Goal: Task Accomplishment & Management: Complete application form

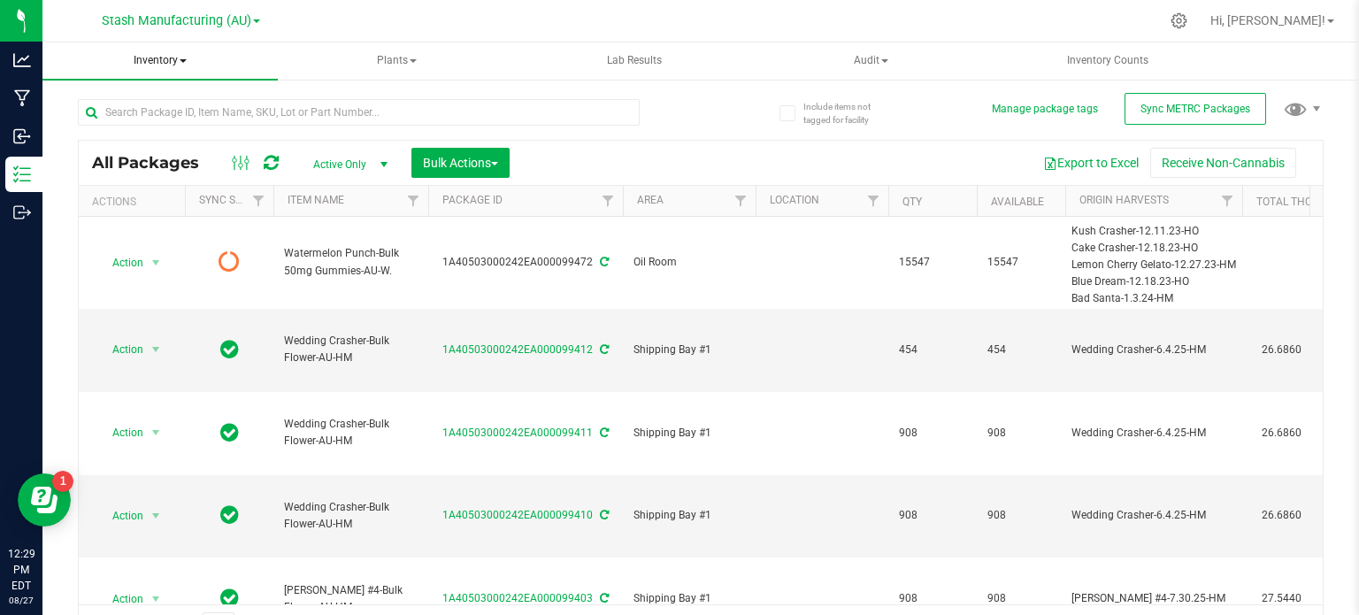
click at [183, 65] on span "Inventory" at bounding box center [159, 60] width 235 height 37
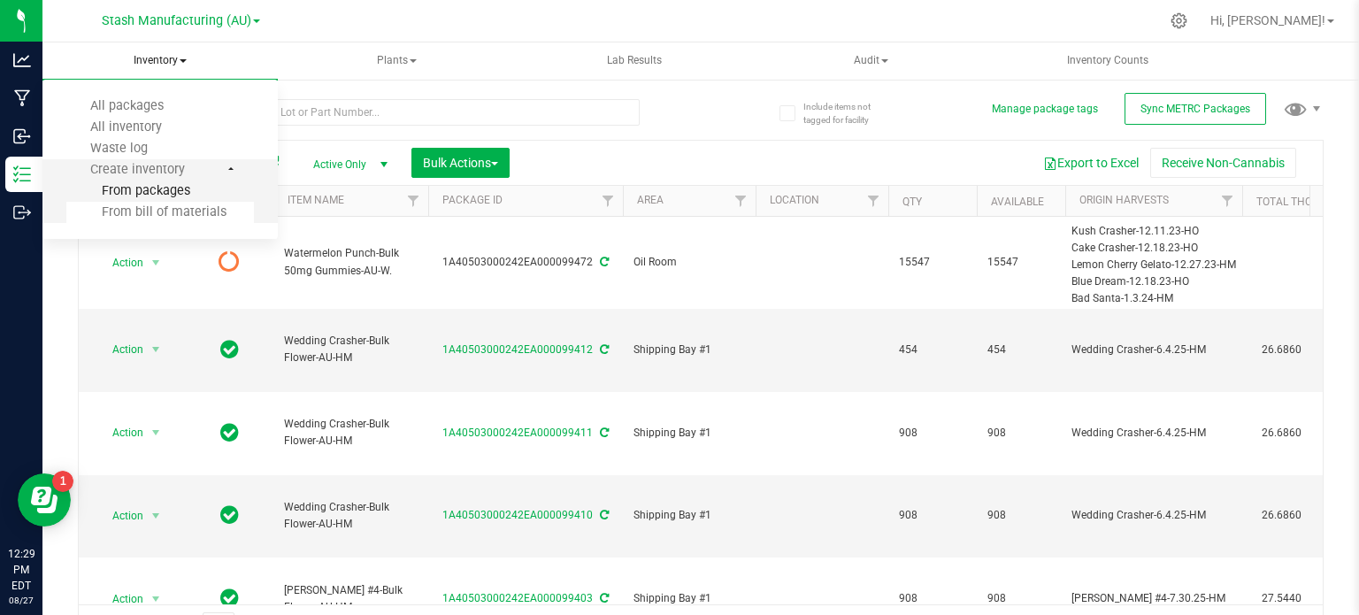
click at [181, 196] on span "From packages" at bounding box center [128, 190] width 124 height 15
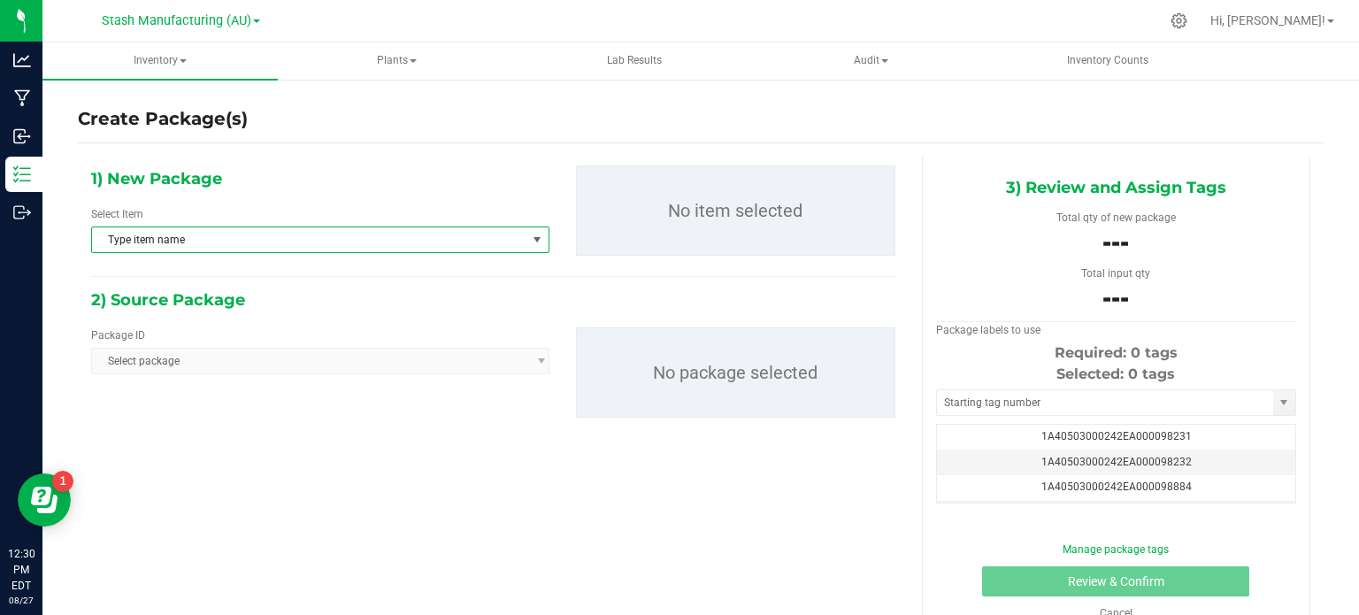
click at [260, 236] on span "Type item name" at bounding box center [309, 239] width 434 height 25
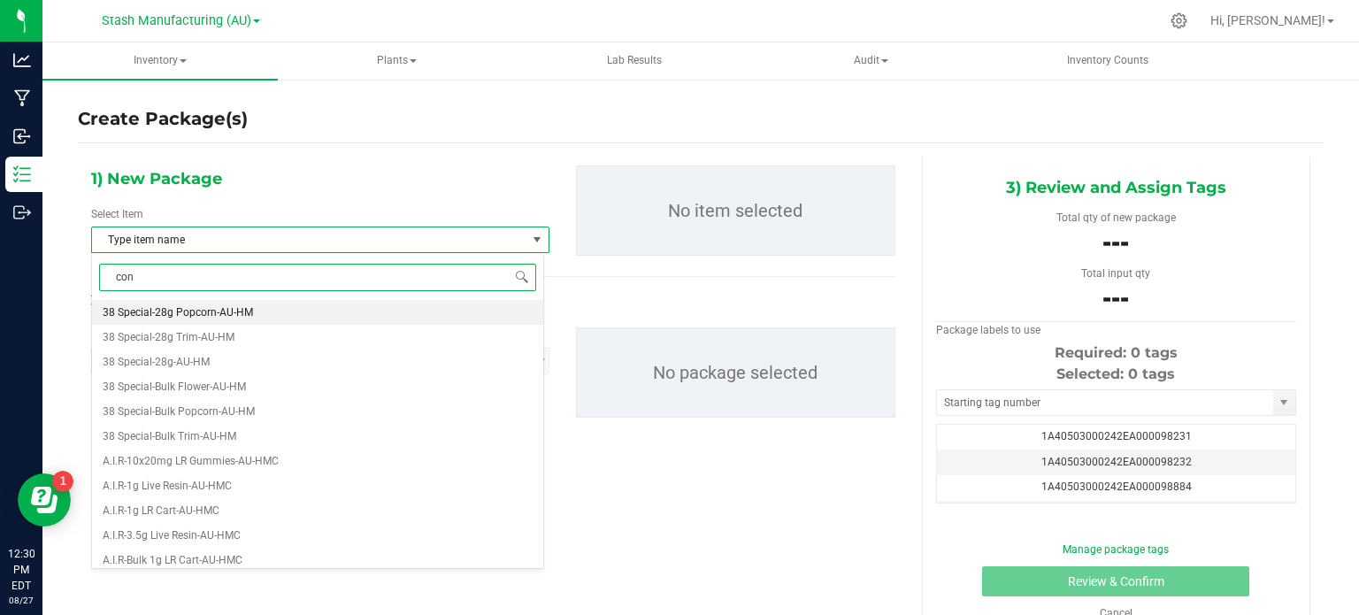
type input "conc"
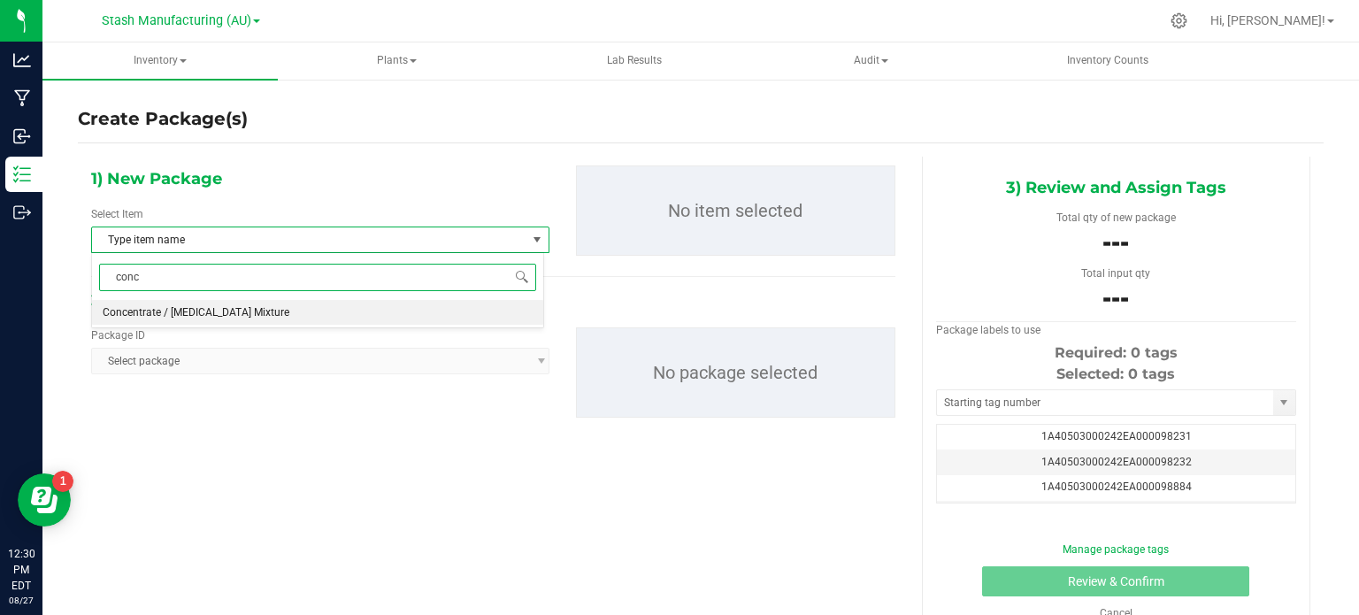
click at [234, 314] on span "Concentrate / [MEDICAL_DATA] Mixture" at bounding box center [196, 312] width 187 height 12
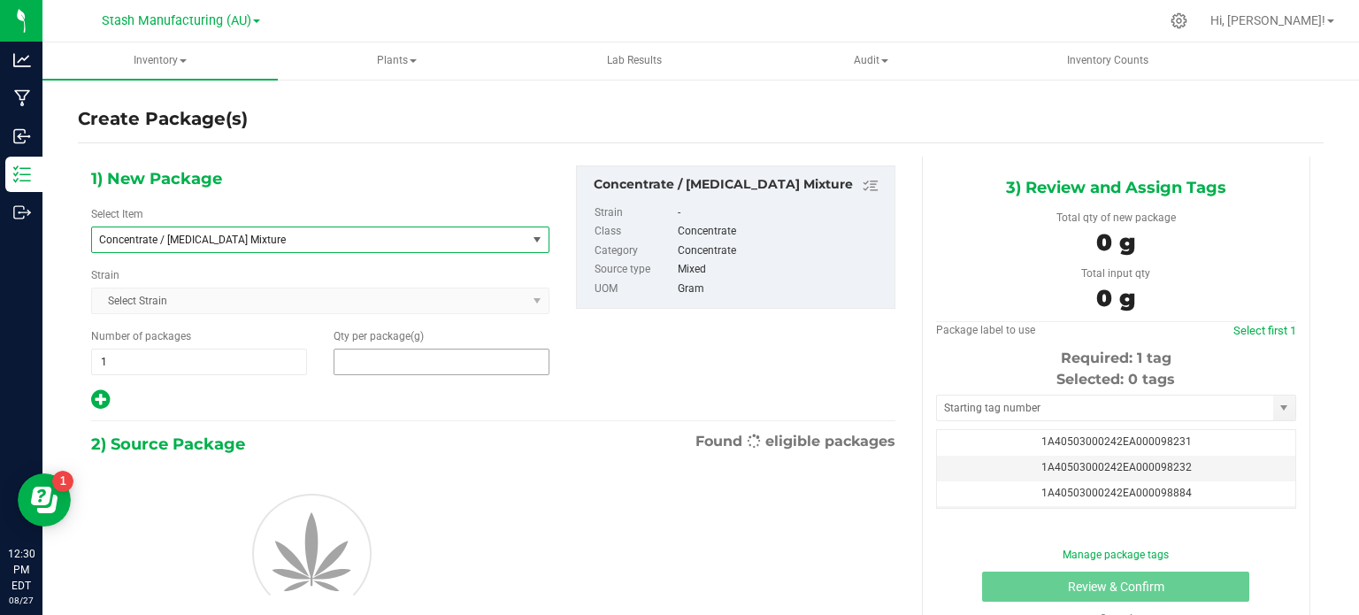
click at [383, 357] on span at bounding box center [442, 362] width 216 height 27
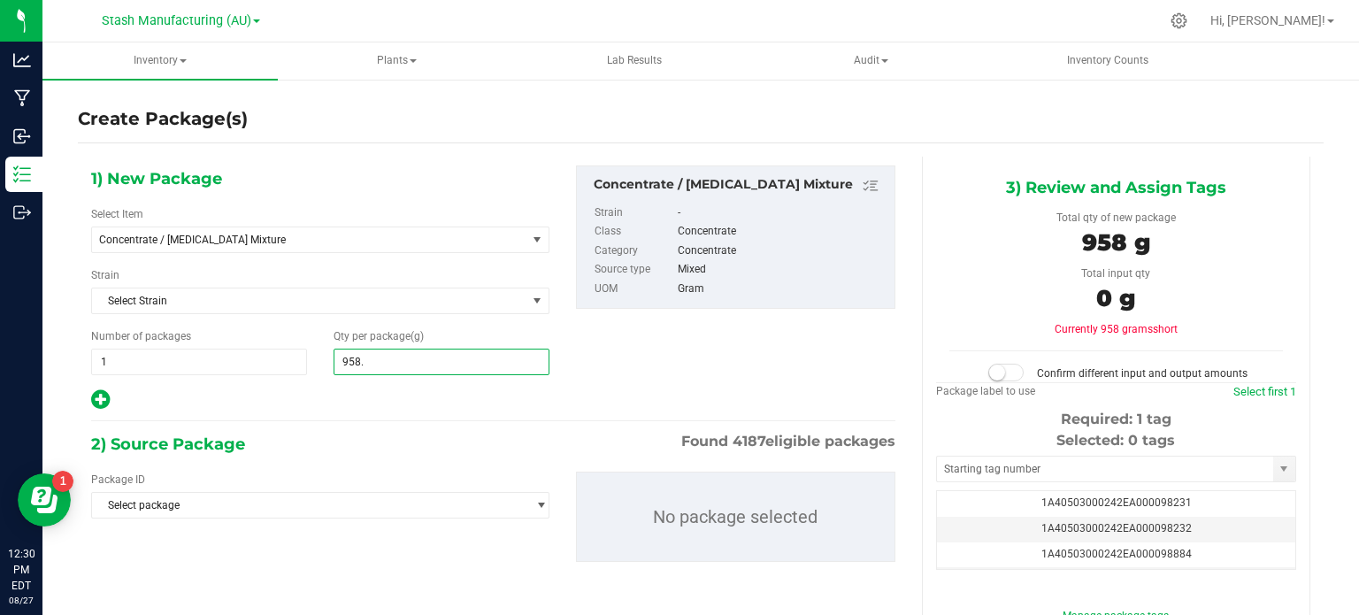
type input "958.5"
type input "958.5000"
click at [995, 372] on small at bounding box center [997, 373] width 16 height 16
click at [201, 512] on span "Select package" at bounding box center [309, 505] width 434 height 25
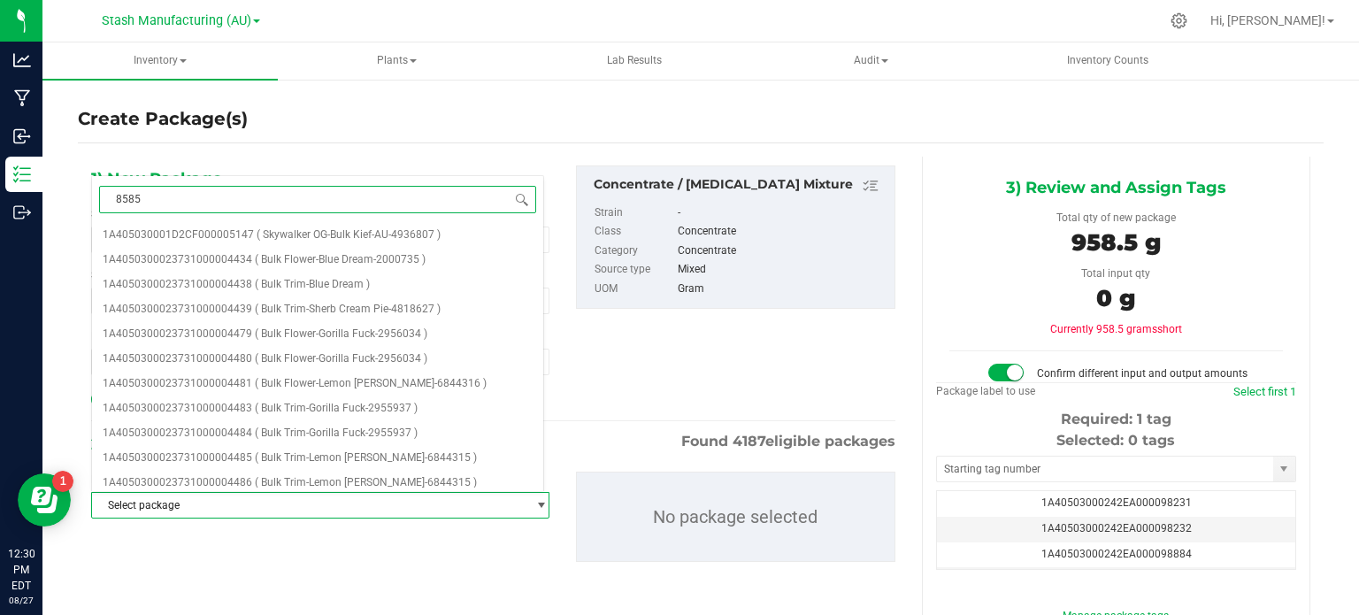
type input "85854"
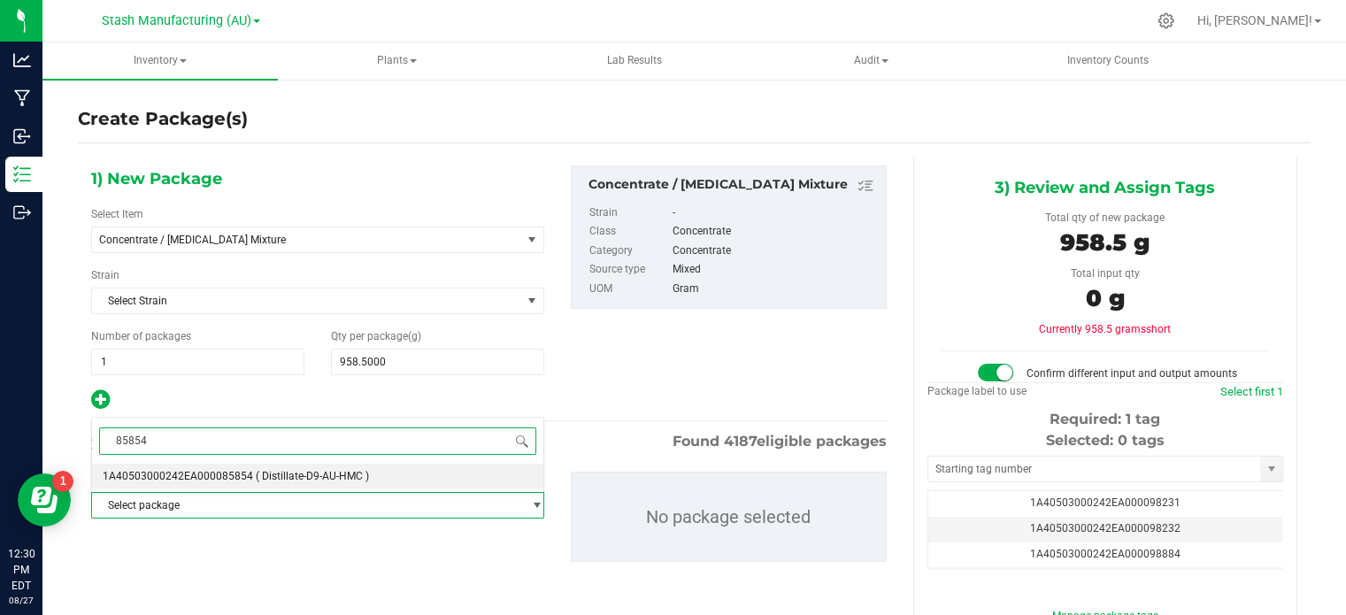
click at [209, 470] on span "1A40503000242EA000085854" at bounding box center [178, 476] width 150 height 12
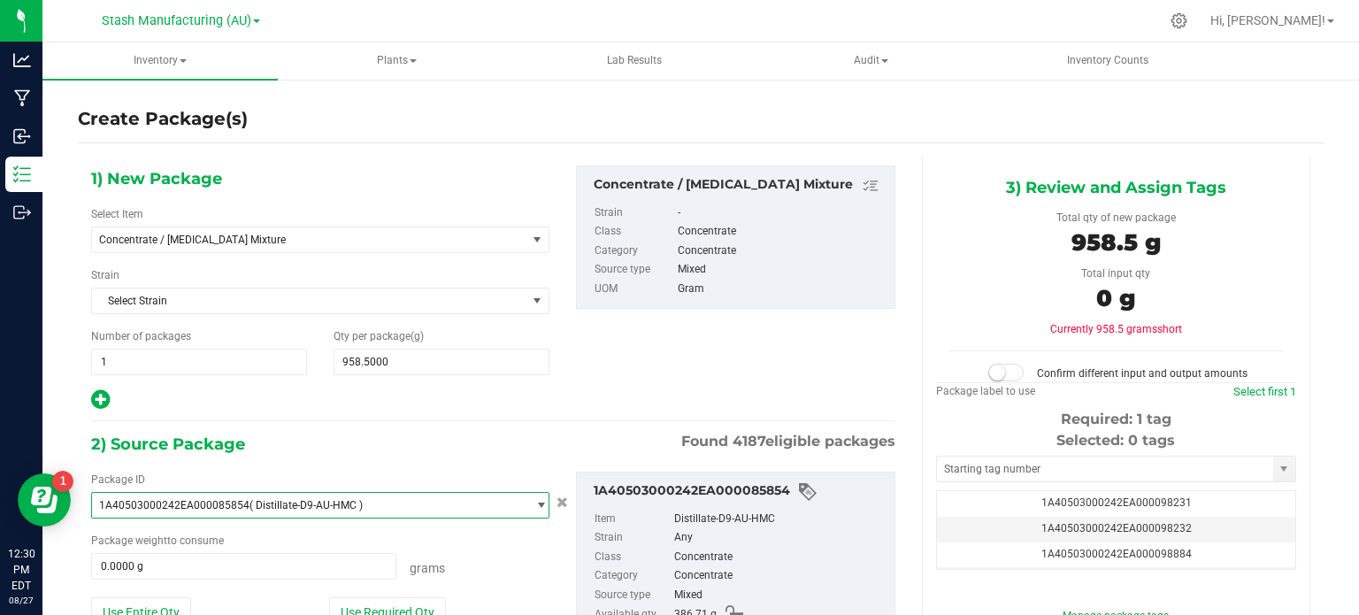
click at [367, 446] on div "2) Source Package Found 4187 eligible packages" at bounding box center [493, 444] width 804 height 27
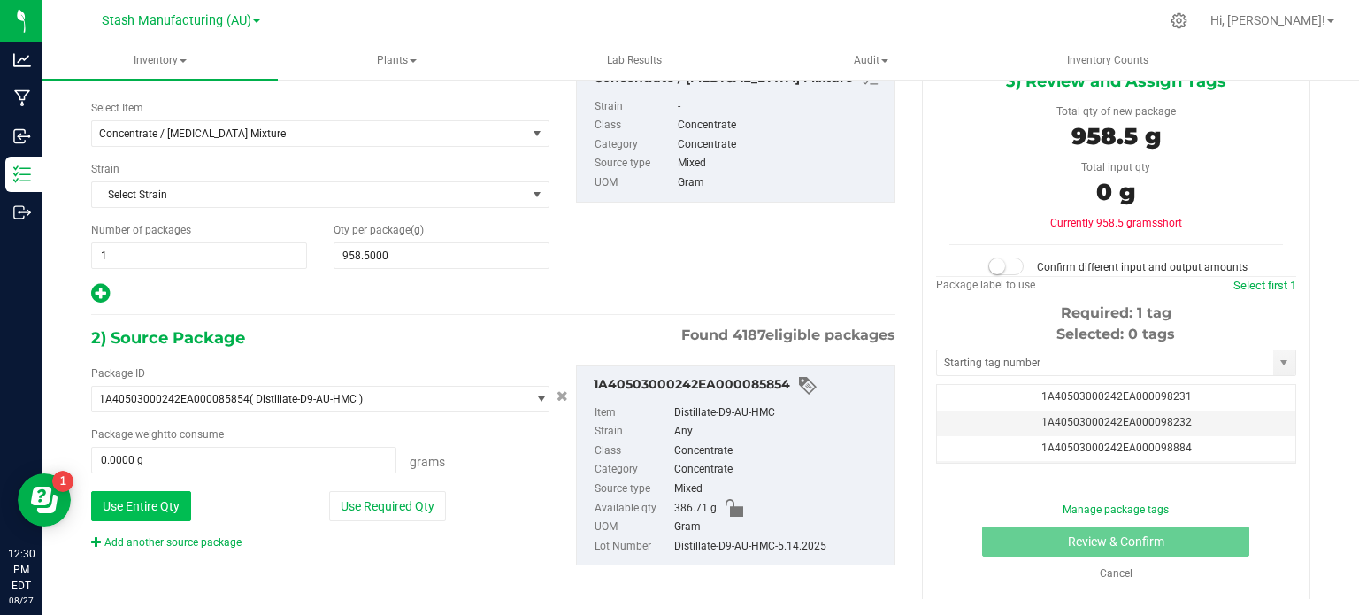
click at [170, 498] on button "Use Entire Qty" at bounding box center [141, 506] width 100 height 30
type input "386.7100 g"
click at [989, 265] on small at bounding box center [997, 266] width 16 height 16
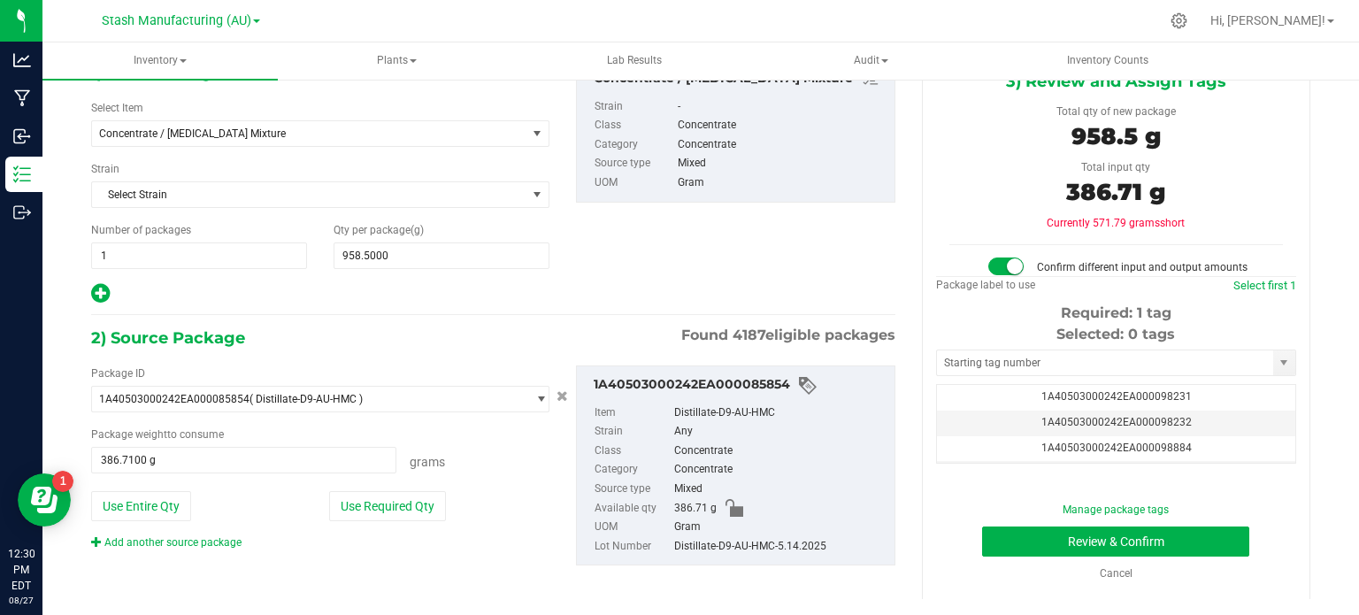
click at [820, 287] on div "1) New Package Select Item Concentrate / [MEDICAL_DATA] Mixture Cherry Bomb-4x5…" at bounding box center [493, 182] width 831 height 246
drag, startPoint x: 909, startPoint y: 293, endPoint x: 857, endPoint y: 288, distance: 52.4
click at [857, 288] on div "1) New Package Select Item Concentrate / [MEDICAL_DATA] Mixture Cherry Bomb-4x5…" at bounding box center [701, 326] width 1246 height 553
click at [857, 288] on div "1) New Package Select Item Concentrate / [MEDICAL_DATA] Mixture Cherry Bomb-4x5…" at bounding box center [493, 182] width 831 height 246
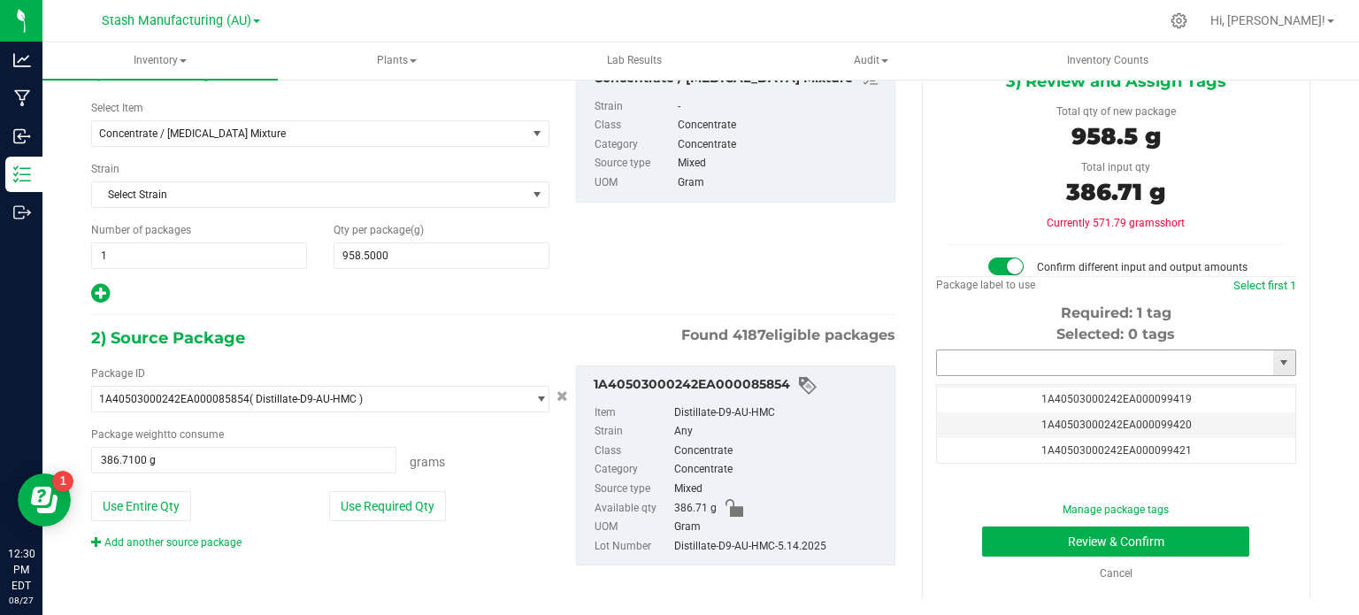
click at [1003, 357] on input "text" at bounding box center [1105, 362] width 336 height 25
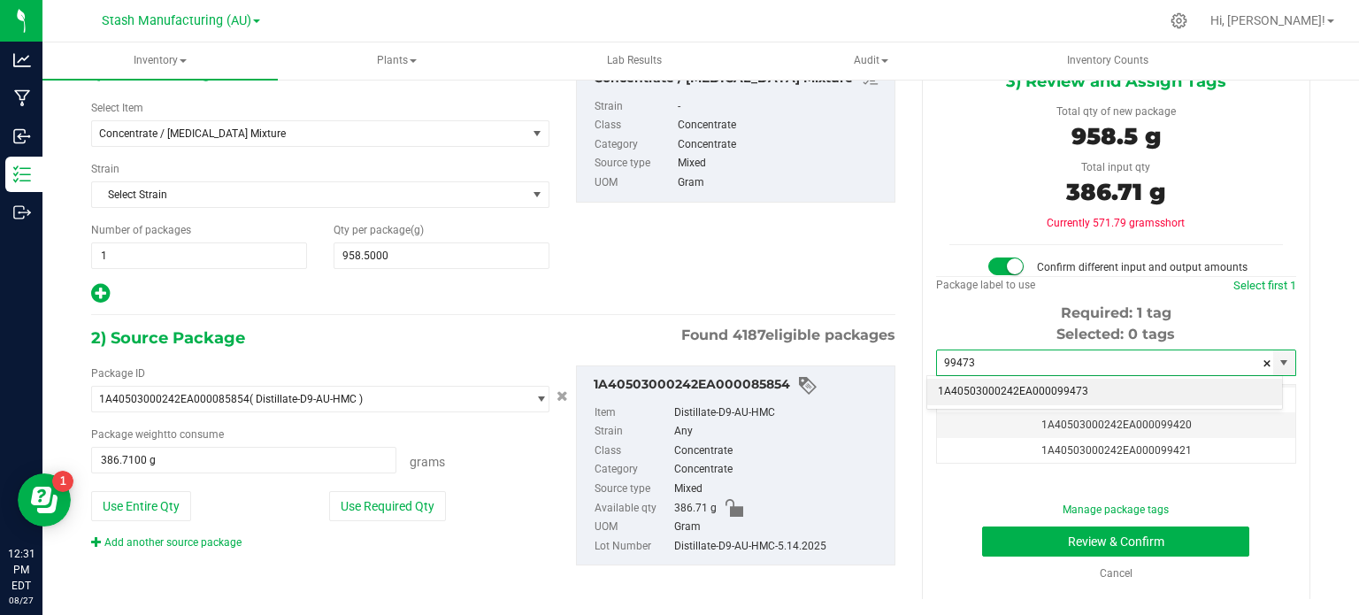
click at [1002, 390] on li "1A40503000242EA000099473" at bounding box center [1104, 392] width 355 height 27
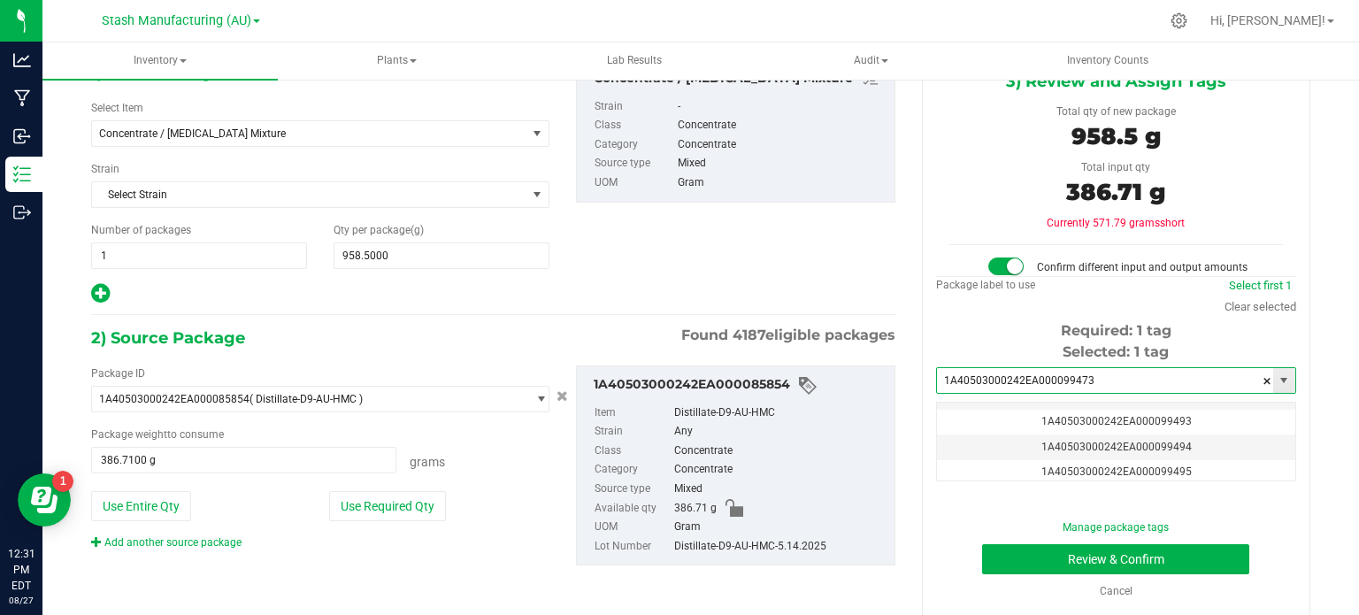
scroll to position [0, 0]
type input "1A40503000242EA000099473"
click at [981, 328] on div "Required: 1 tag" at bounding box center [1116, 330] width 360 height 21
click at [783, 215] on div "1) New Package Select Item Concentrate / [MEDICAL_DATA] Mixture Cherry Bomb-4x5…" at bounding box center [493, 182] width 831 height 246
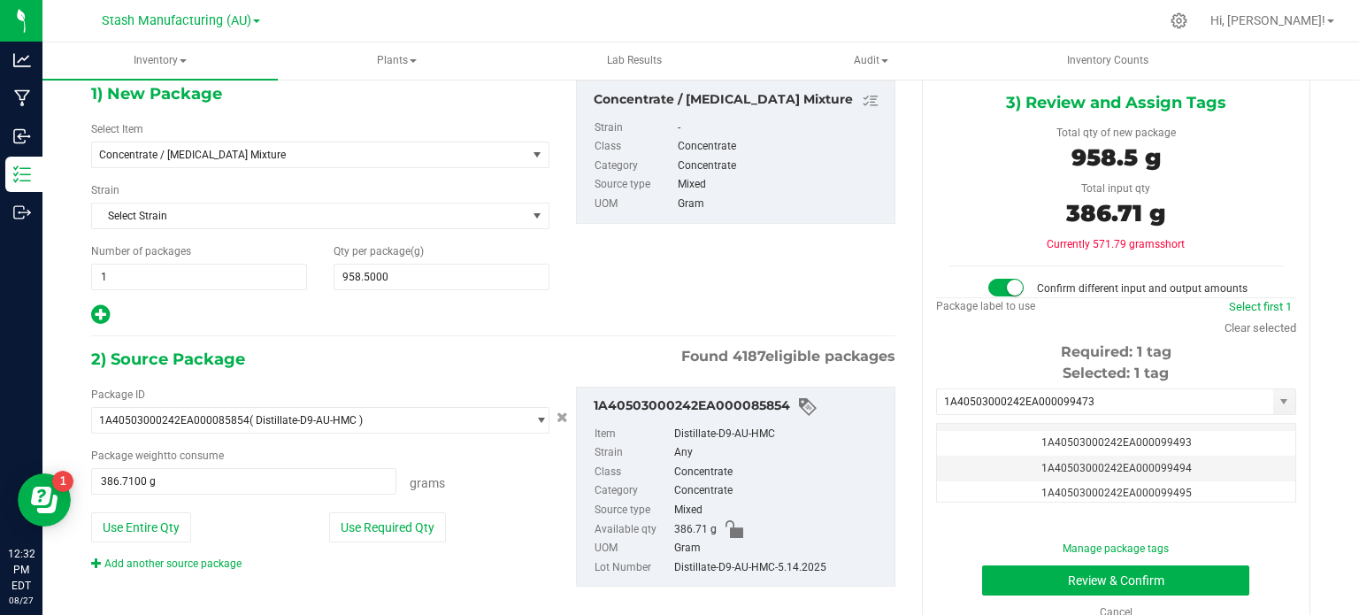
scroll to position [84, 0]
click at [1003, 584] on button "Review & Confirm" at bounding box center [1115, 581] width 267 height 30
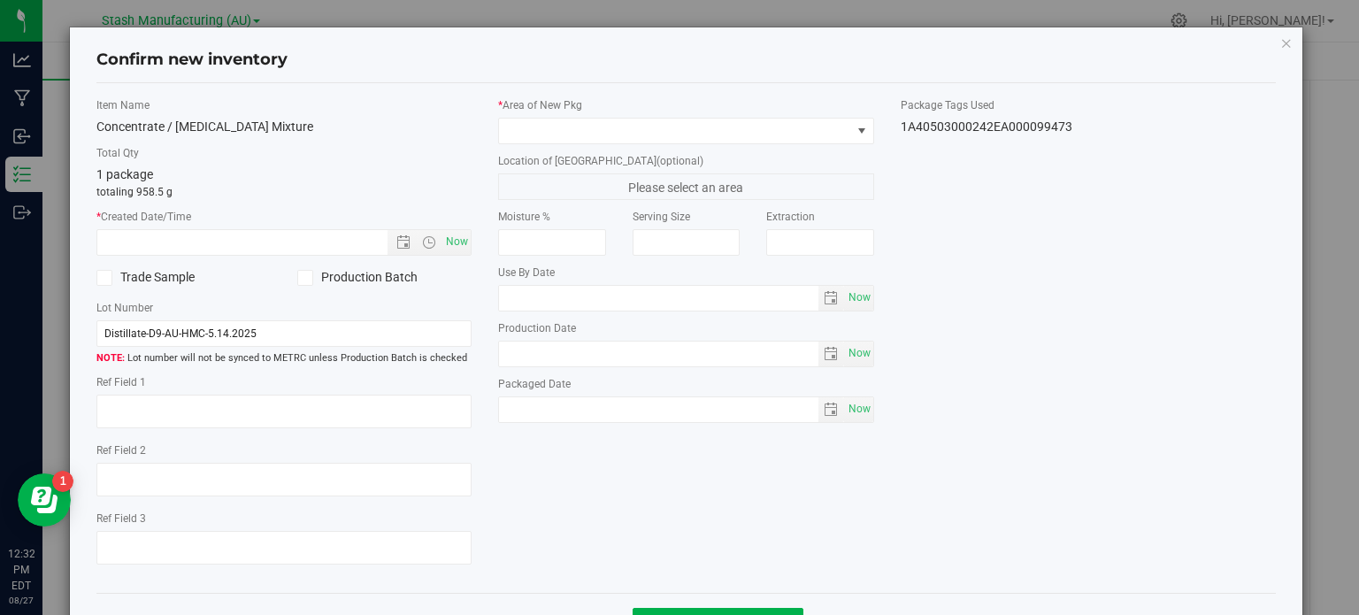
type input "[DATE]"
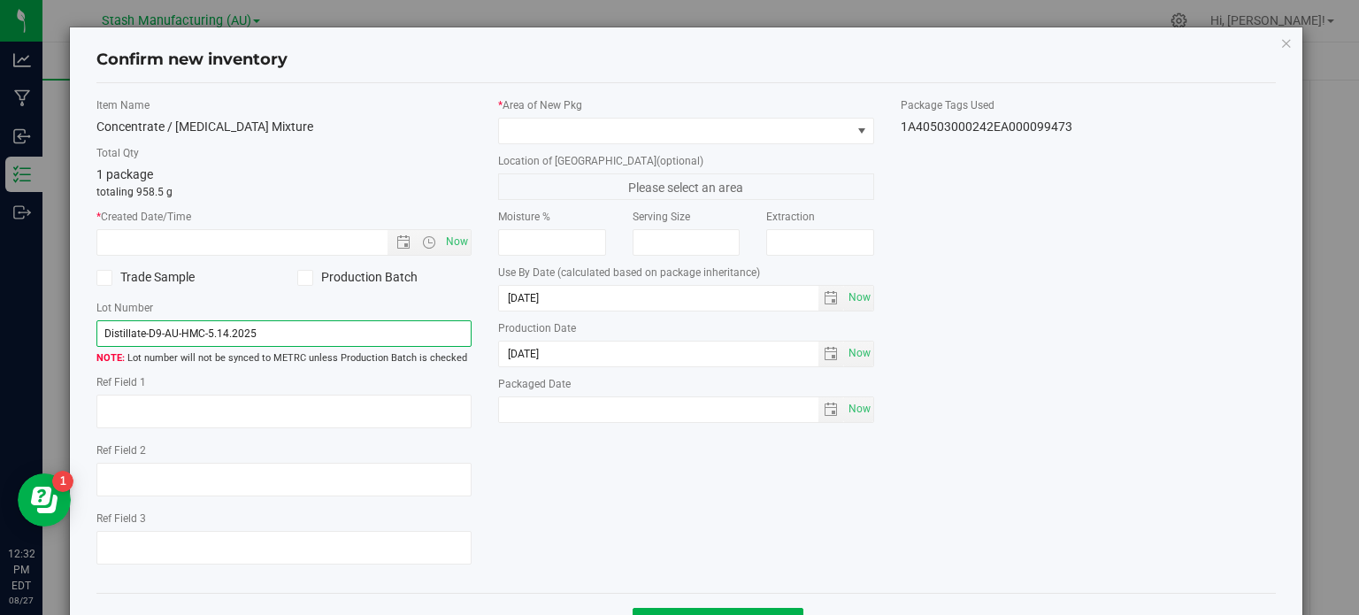
drag, startPoint x: 283, startPoint y: 339, endPoint x: 0, endPoint y: 327, distance: 283.4
click at [0, 327] on div "Confirm new inventory Item Name Concentrate / [MEDICAL_DATA] Mixture Total Qty …" at bounding box center [686, 307] width 1372 height 615
click at [150, 339] on input "Reclaim-1.21.2025" at bounding box center [284, 333] width 376 height 27
type input "Reclaim-08.27.2025"
click at [303, 278] on icon at bounding box center [305, 278] width 12 height 0
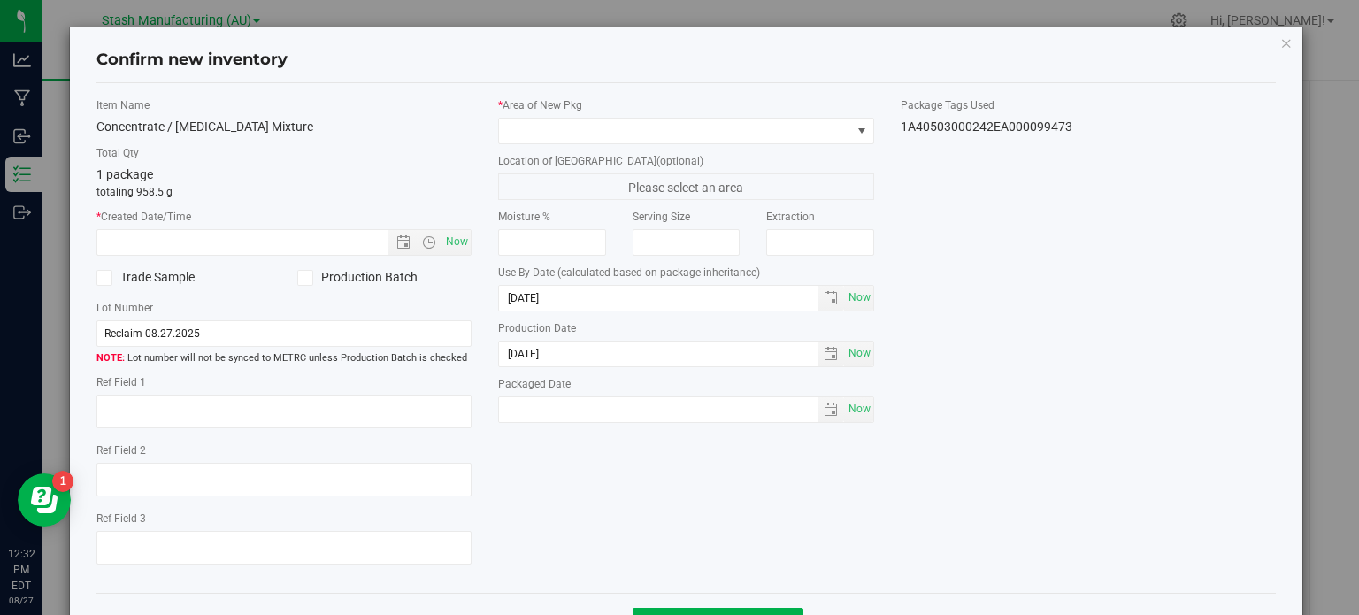
click at [0, 0] on input "Production Batch" at bounding box center [0, 0] width 0 height 0
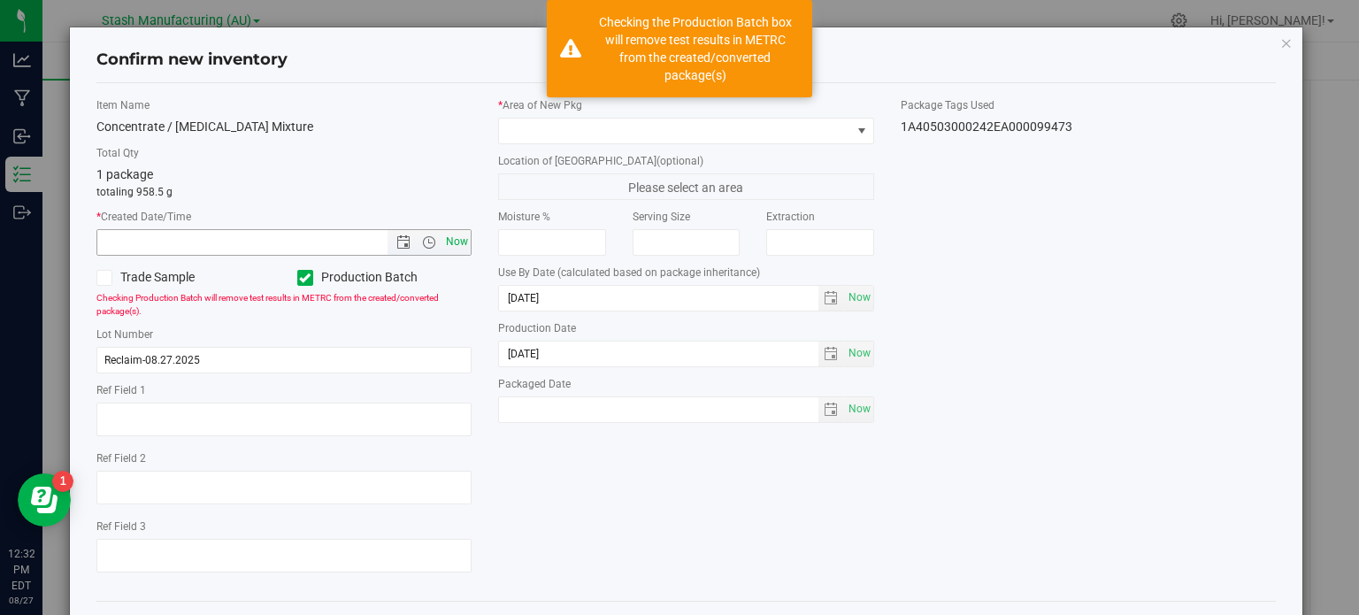
click at [453, 236] on span "Now" at bounding box center [457, 242] width 30 height 26
type input "[DATE] 12:32 PM"
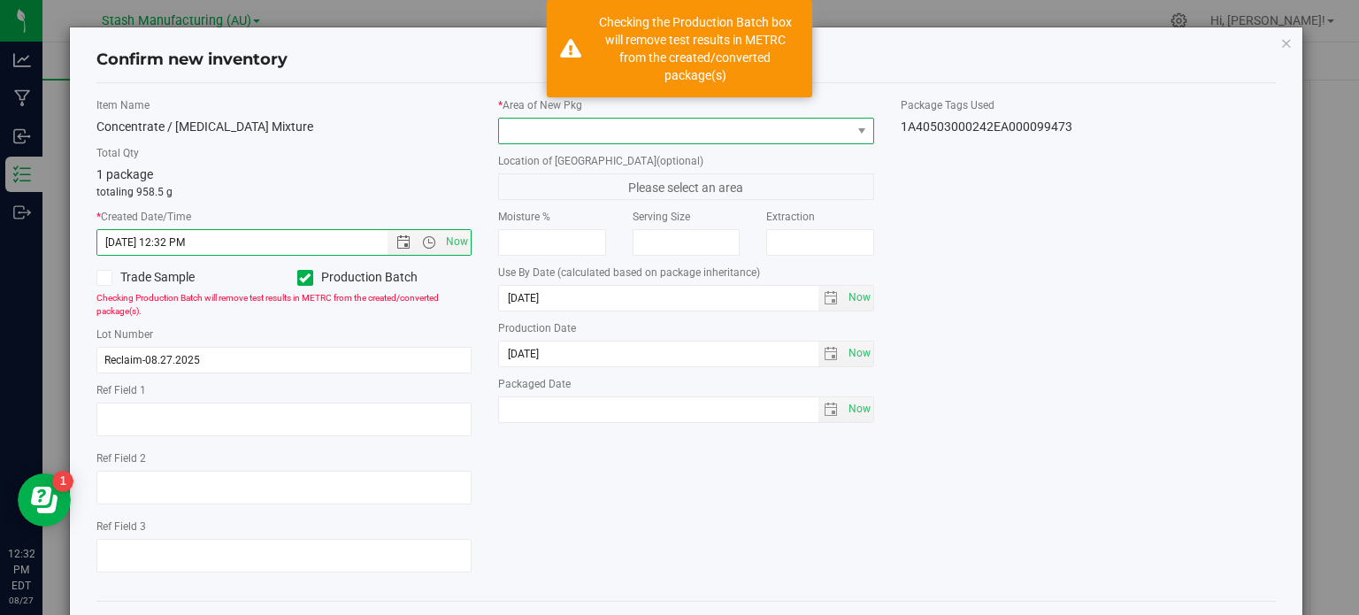
click at [591, 119] on span at bounding box center [675, 131] width 352 height 25
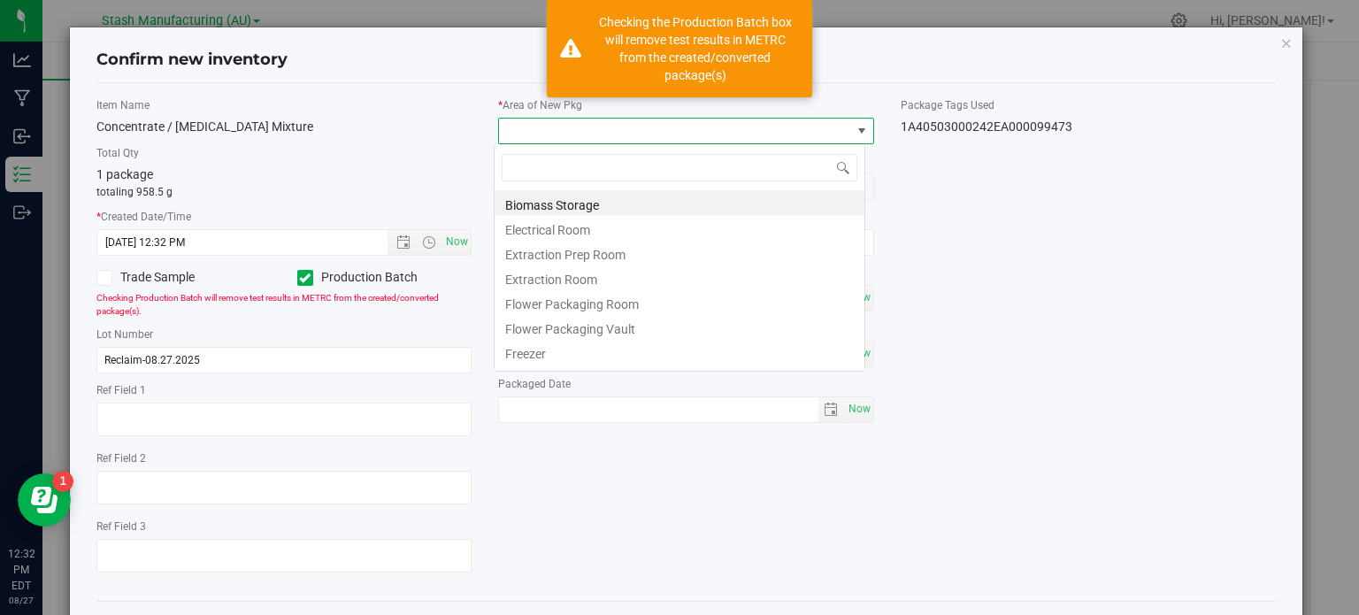
scroll to position [26, 372]
click at [545, 279] on li "Extraction Room" at bounding box center [680, 277] width 370 height 25
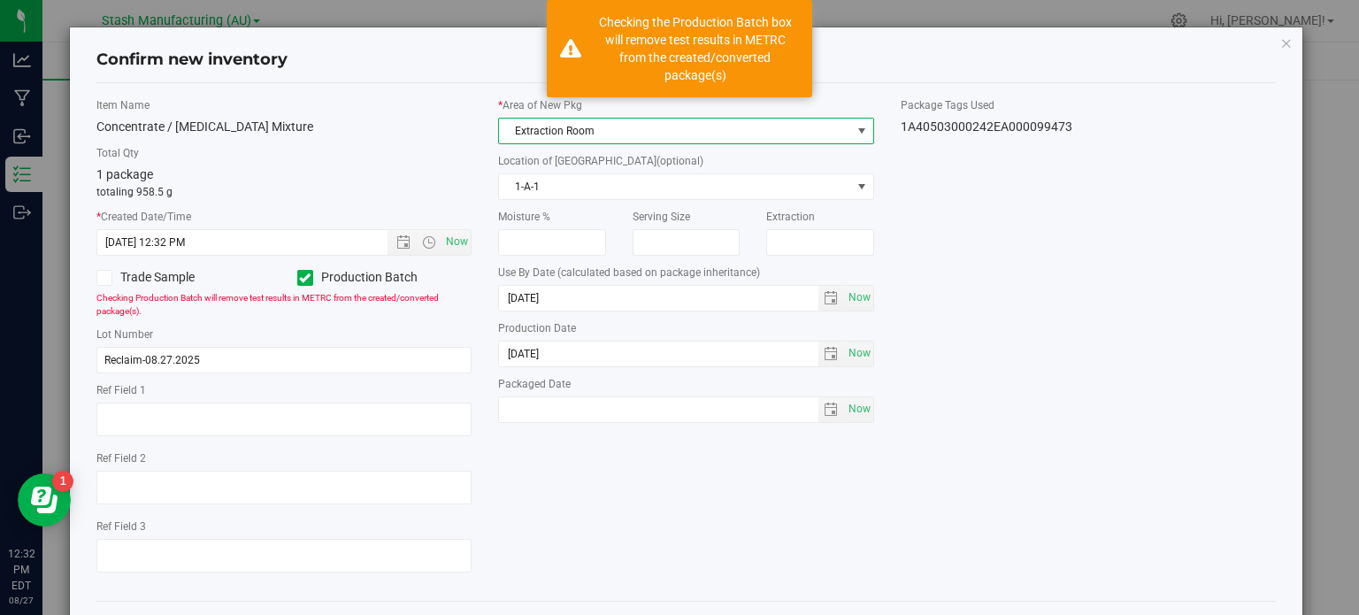
click at [368, 164] on div "Total Qty 1 package totaling 958.5 g" at bounding box center [284, 172] width 376 height 55
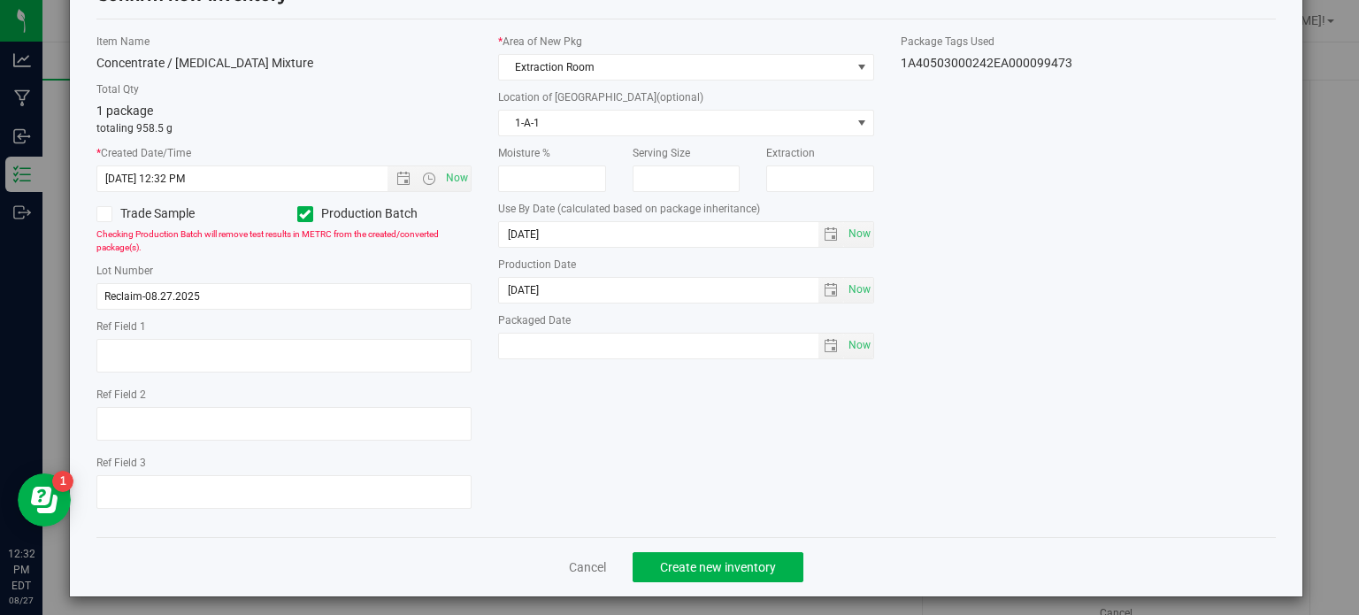
scroll to position [71, 0]
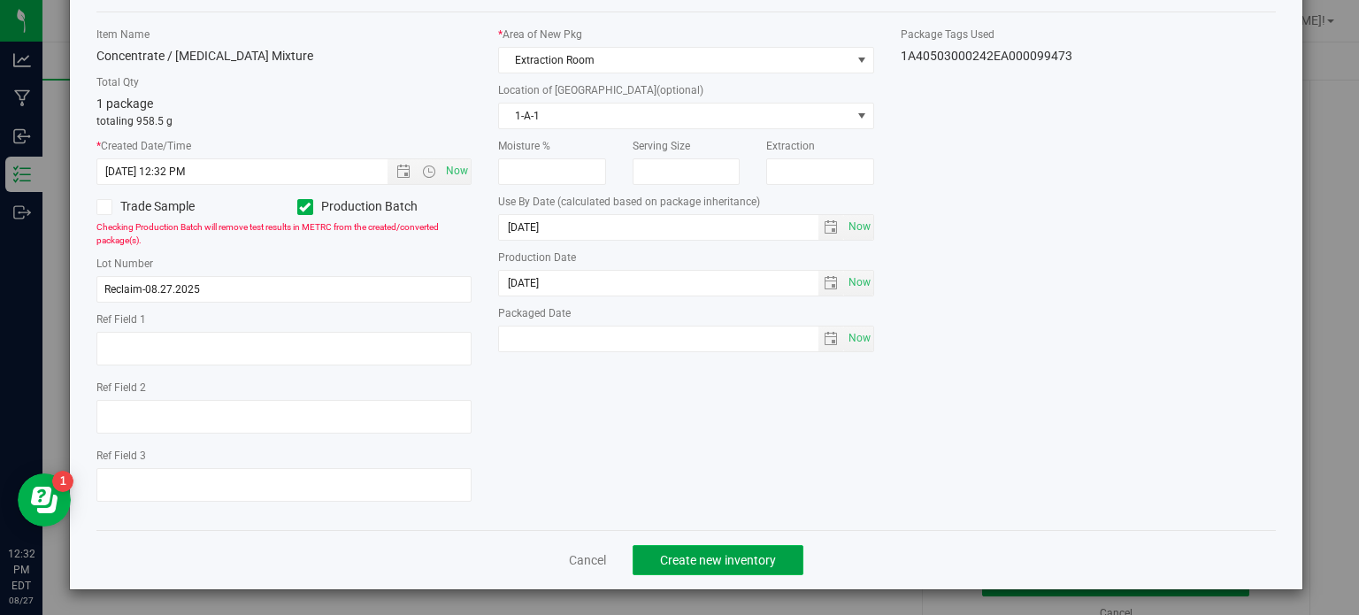
click at [688, 561] on span "Create new inventory" at bounding box center [718, 560] width 116 height 14
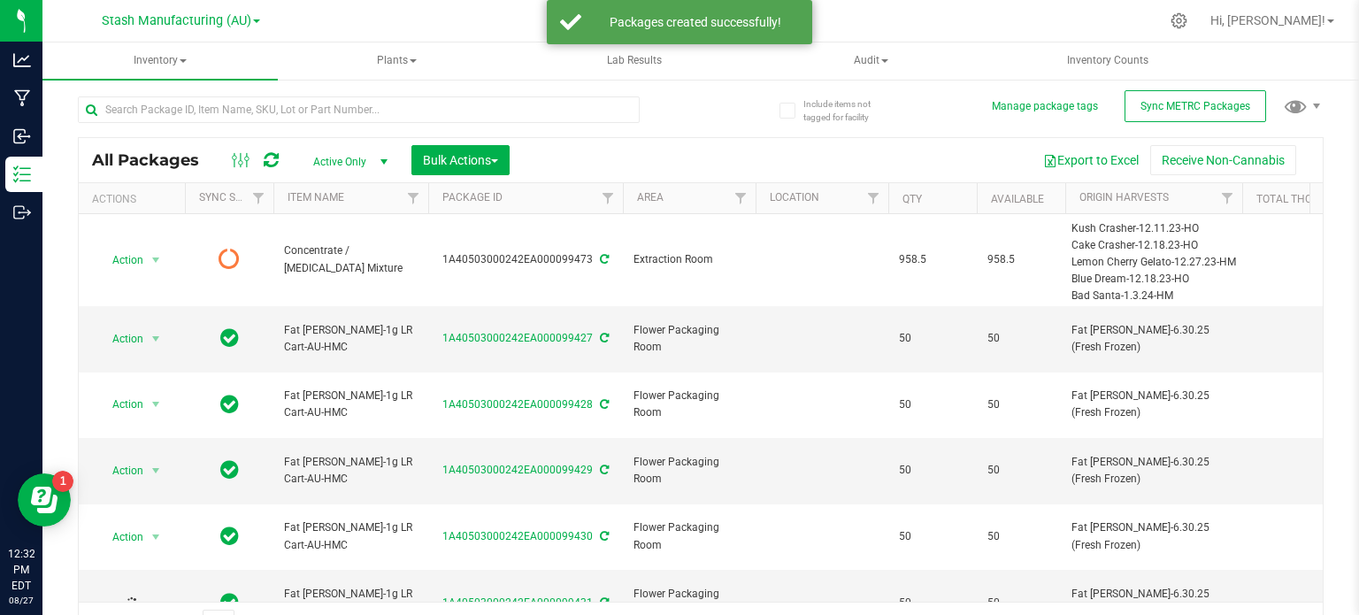
scroll to position [31, 0]
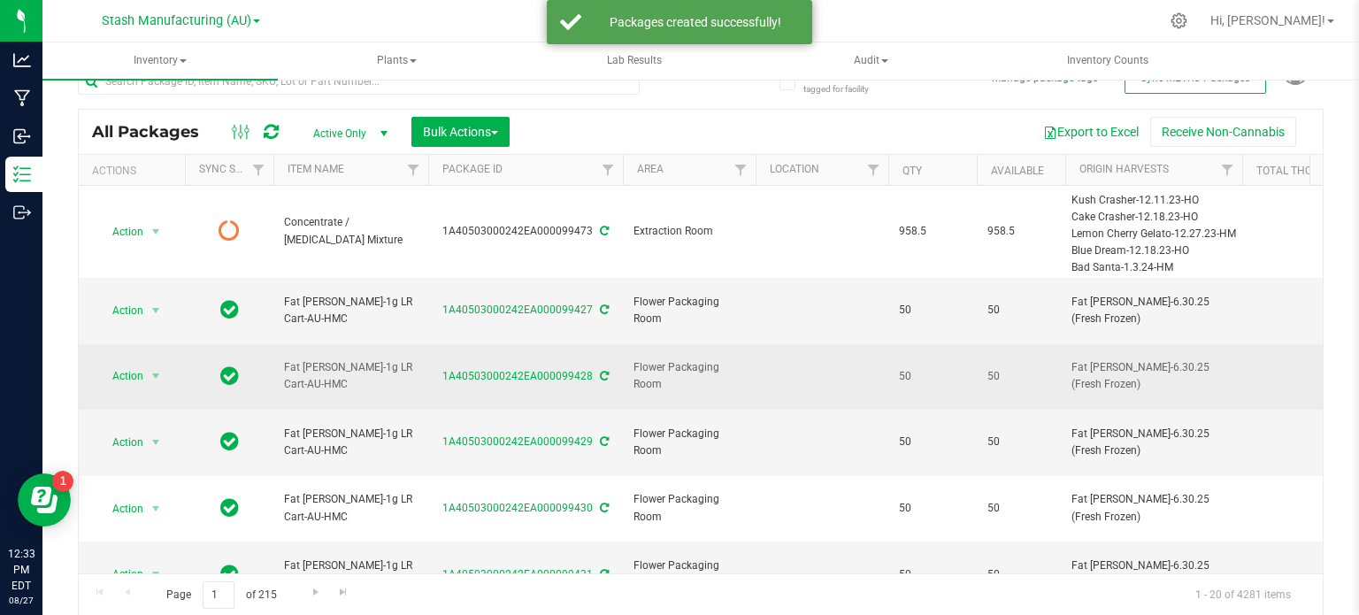
click at [611, 371] on td "1A40503000242EA000099428" at bounding box center [525, 377] width 195 height 66
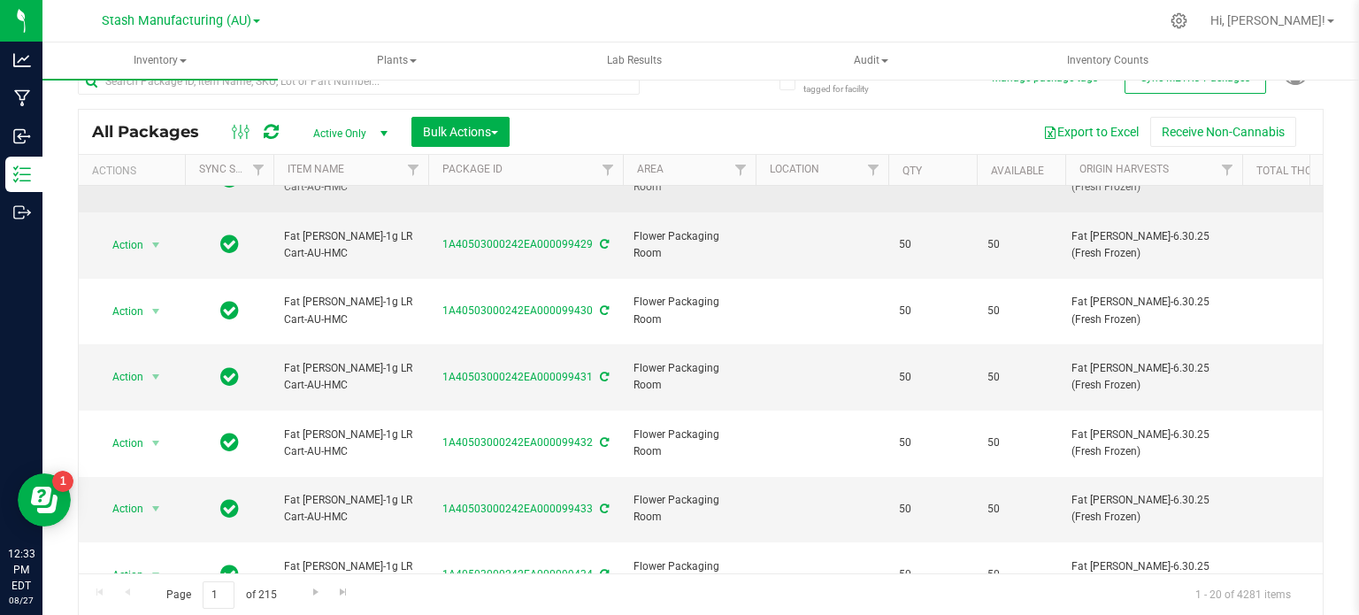
scroll to position [0, 0]
